Goal: Information Seeking & Learning: Learn about a topic

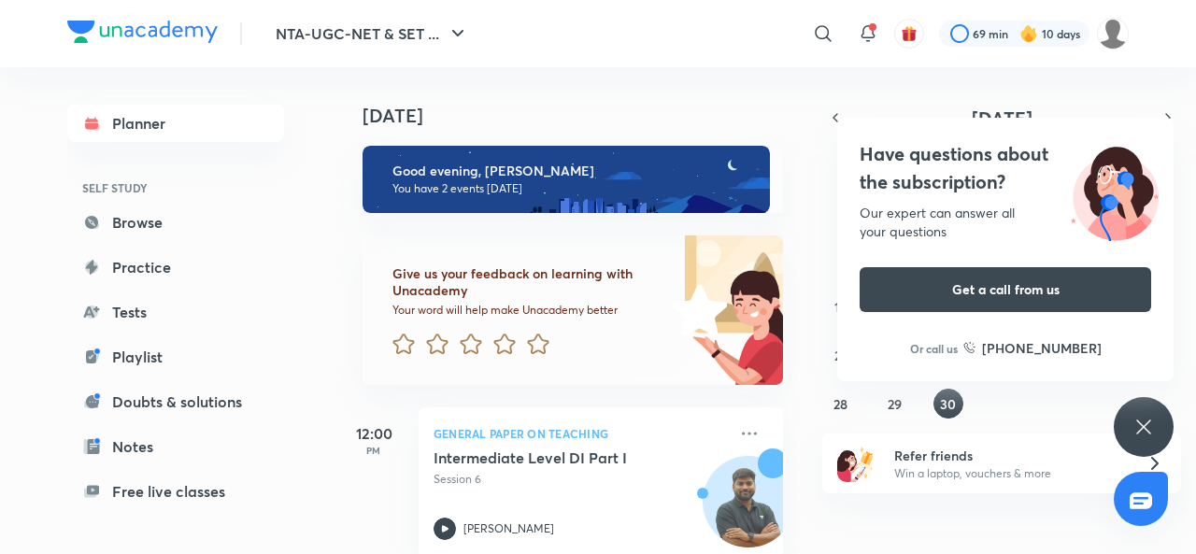
click at [1151, 423] on icon at bounding box center [1143, 427] width 22 height 22
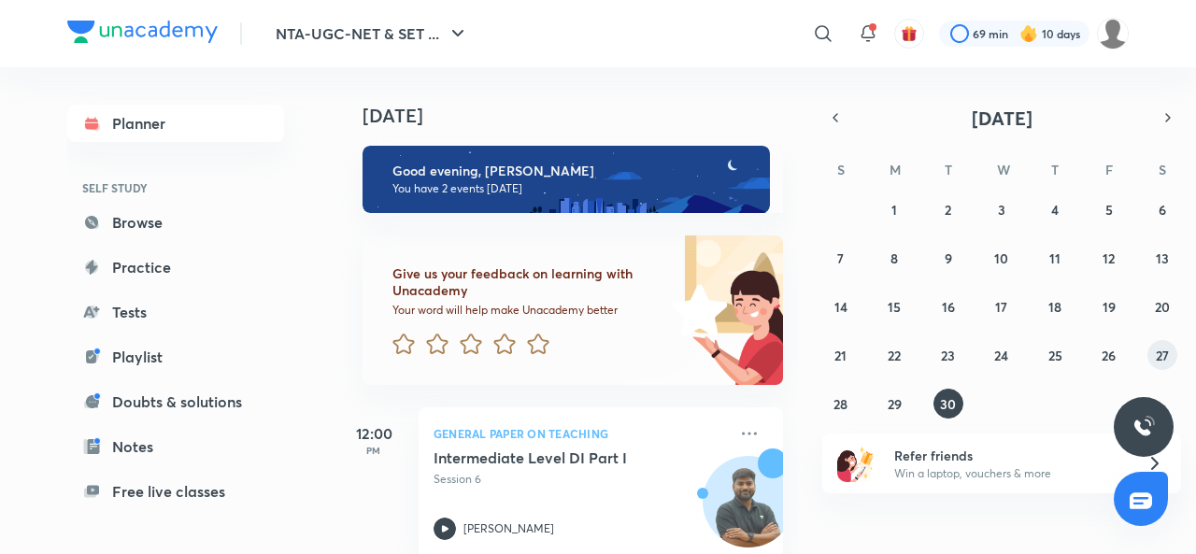
click at [1160, 352] on abbr "27" at bounding box center [1161, 356] width 13 height 18
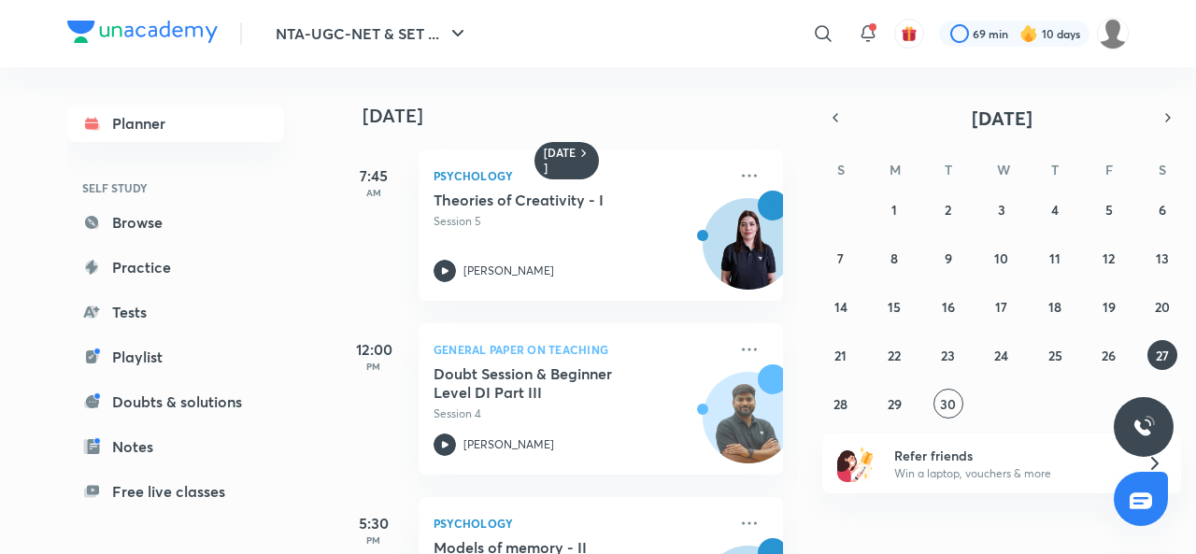
scroll to position [123, 0]
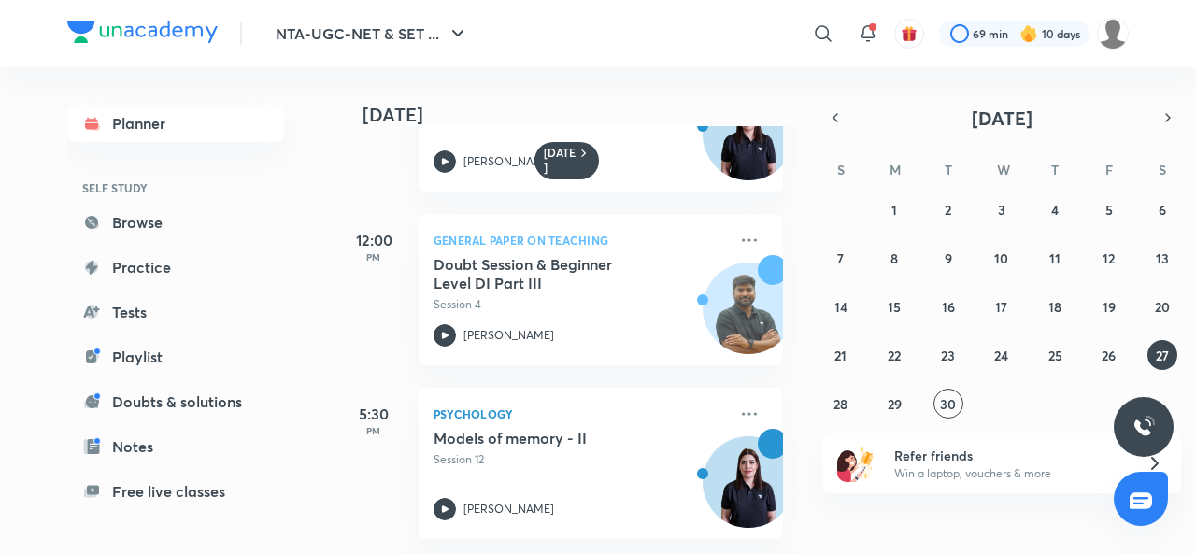
click at [442, 500] on icon at bounding box center [444, 509] width 22 height 22
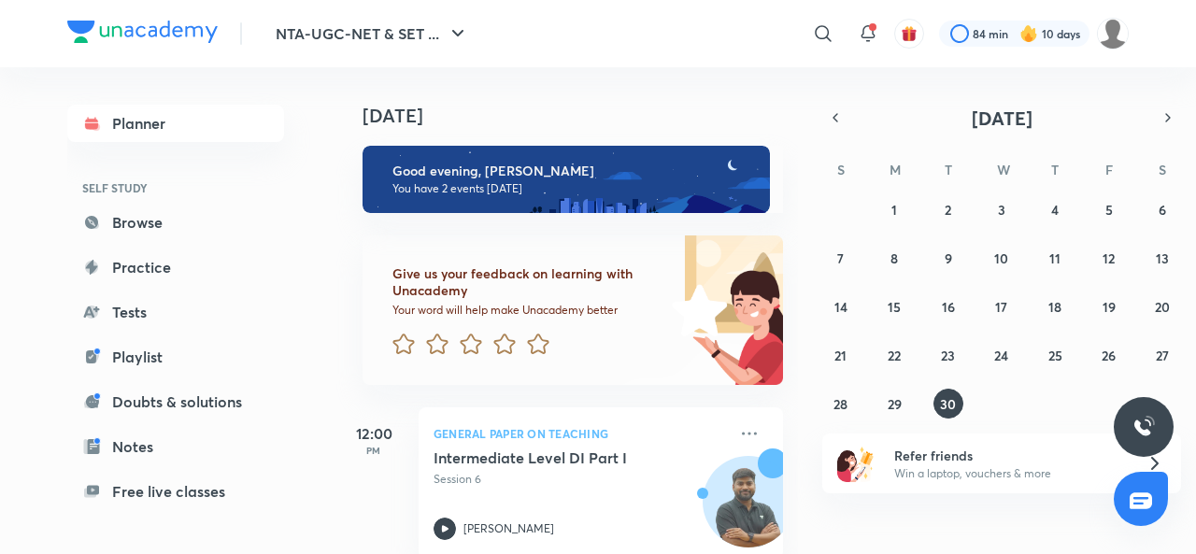
scroll to position [207, 0]
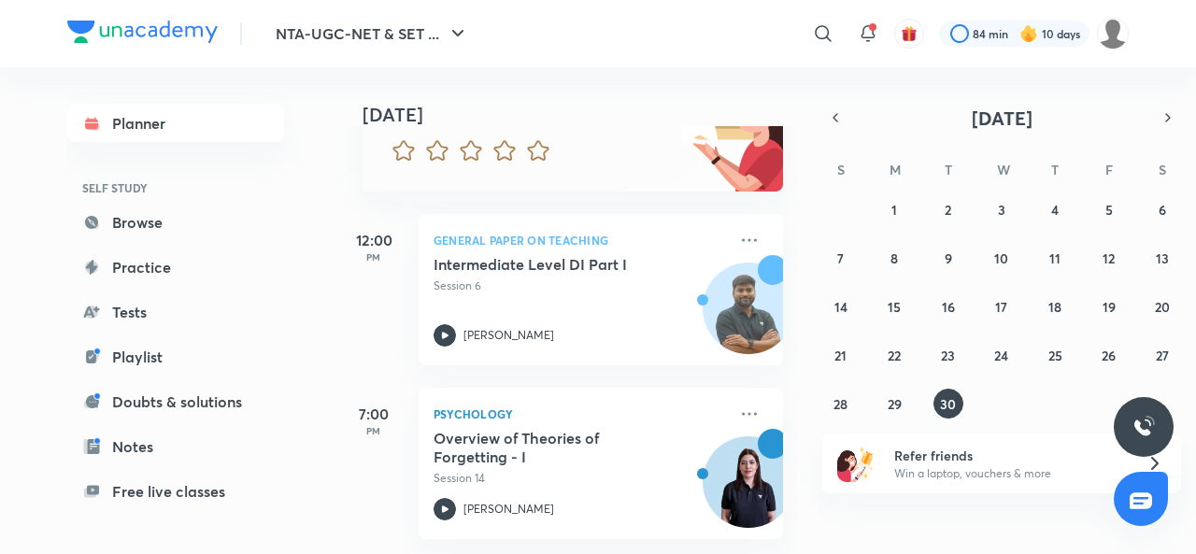
click at [738, 403] on icon at bounding box center [749, 414] width 22 height 22
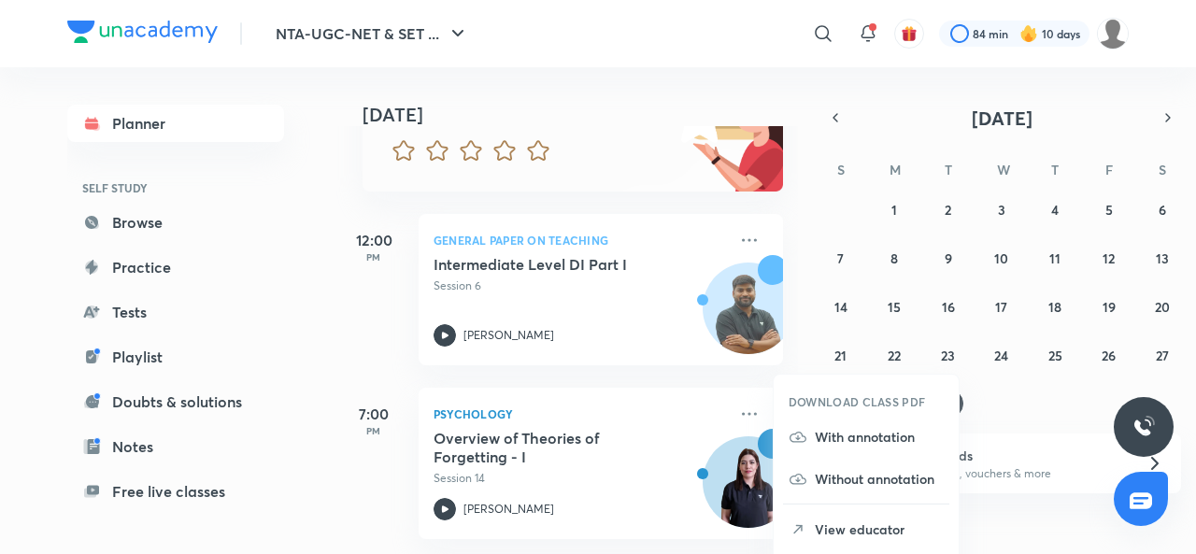
click at [817, 438] on p "With annotation" at bounding box center [879, 437] width 129 height 20
